Goal: Obtain resource: Download file/media

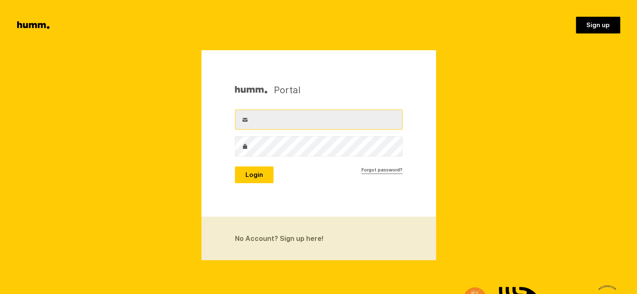
type input "admin@rainbowhoney.co.nz"
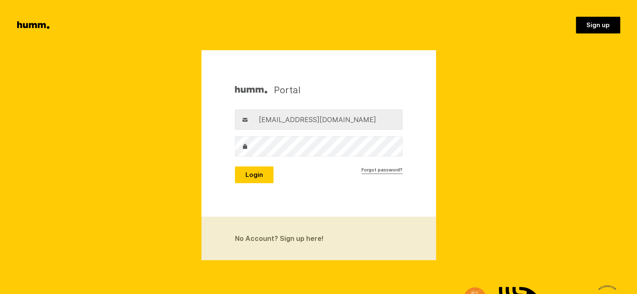
click at [252, 177] on button "Login" at bounding box center [254, 175] width 39 height 17
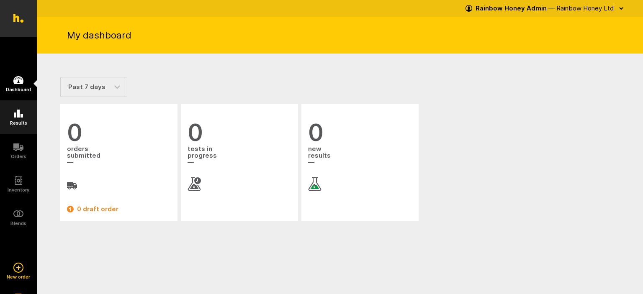
click at [20, 111] on icon at bounding box center [18, 114] width 10 height 10
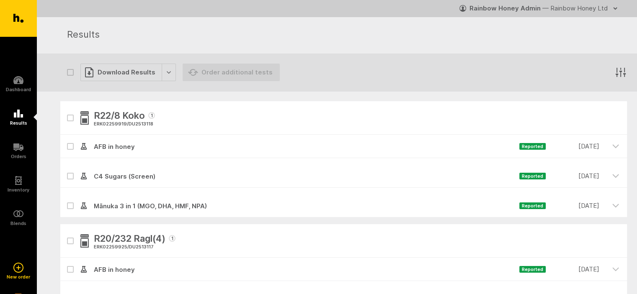
click at [621, 70] on icon "button" at bounding box center [620, 72] width 13 height 13
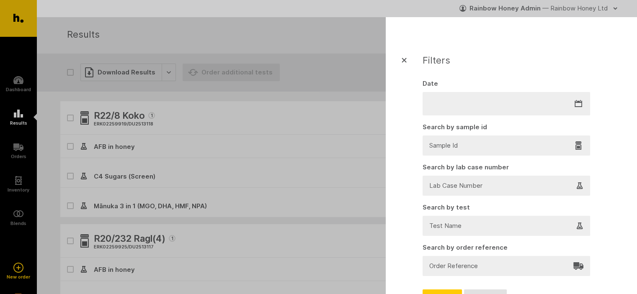
click at [432, 145] on div at bounding box center [506, 146] width 152 height 12
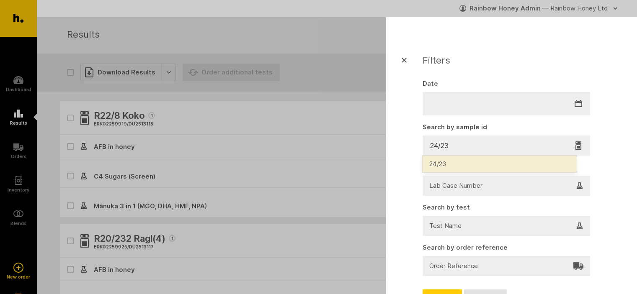
type input "24/237"
click at [441, 163] on div "24/237" at bounding box center [499, 164] width 154 height 17
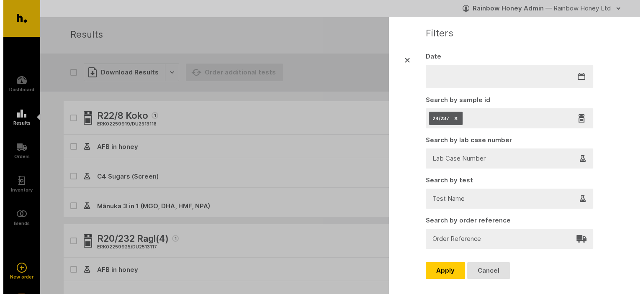
scroll to position [45, 0]
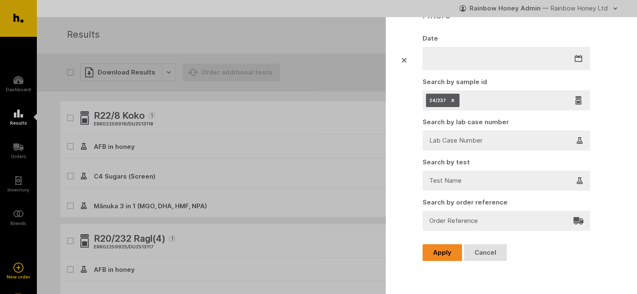
click at [440, 251] on button "Apply" at bounding box center [441, 252] width 39 height 17
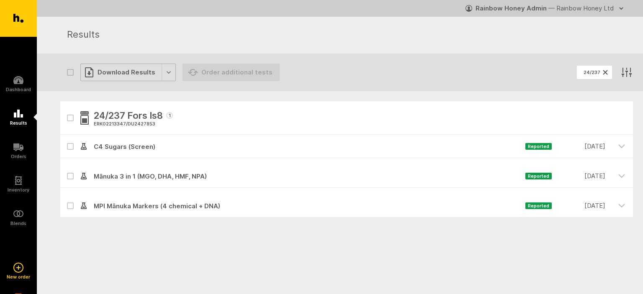
click at [110, 73] on div "Download Results" at bounding box center [127, 73] width 95 height 18
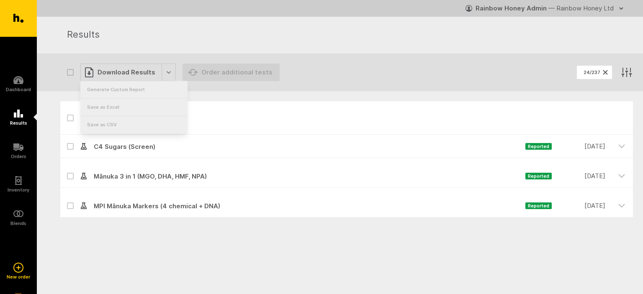
click at [70, 117] on icon "button" at bounding box center [70, 118] width 5 height 4
checkbox input "true"
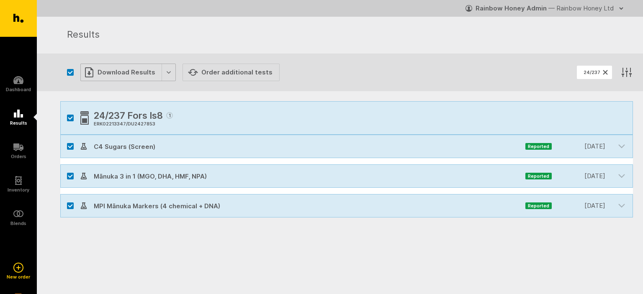
click at [166, 72] on div "Download Results" at bounding box center [127, 73] width 95 height 18
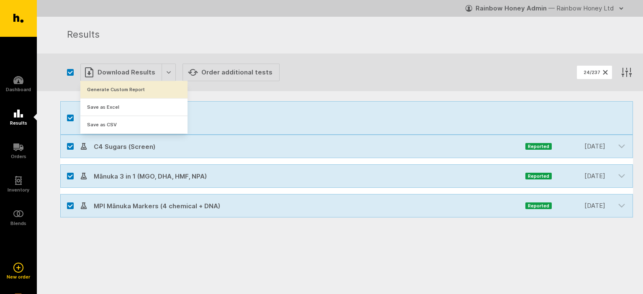
click at [147, 90] on button "Generate Custom Report" at bounding box center [133, 89] width 107 height 17
